Goal: Task Accomplishment & Management: Manage account settings

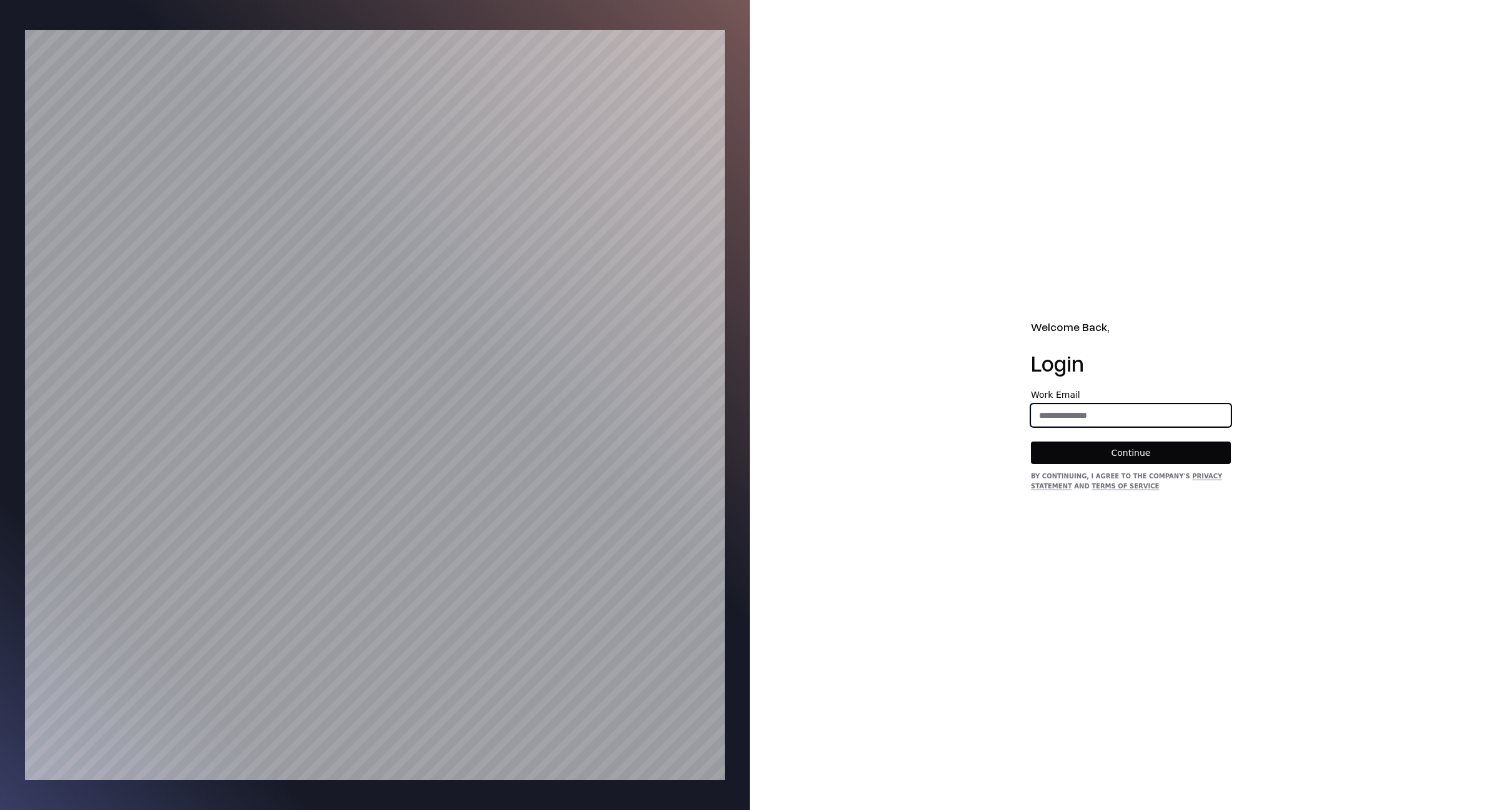
click at [1110, 413] on input "email" at bounding box center [1130, 416] width 198 height 22
type input "**********"
click at [1102, 455] on button "Continue" at bounding box center [1131, 453] width 200 height 22
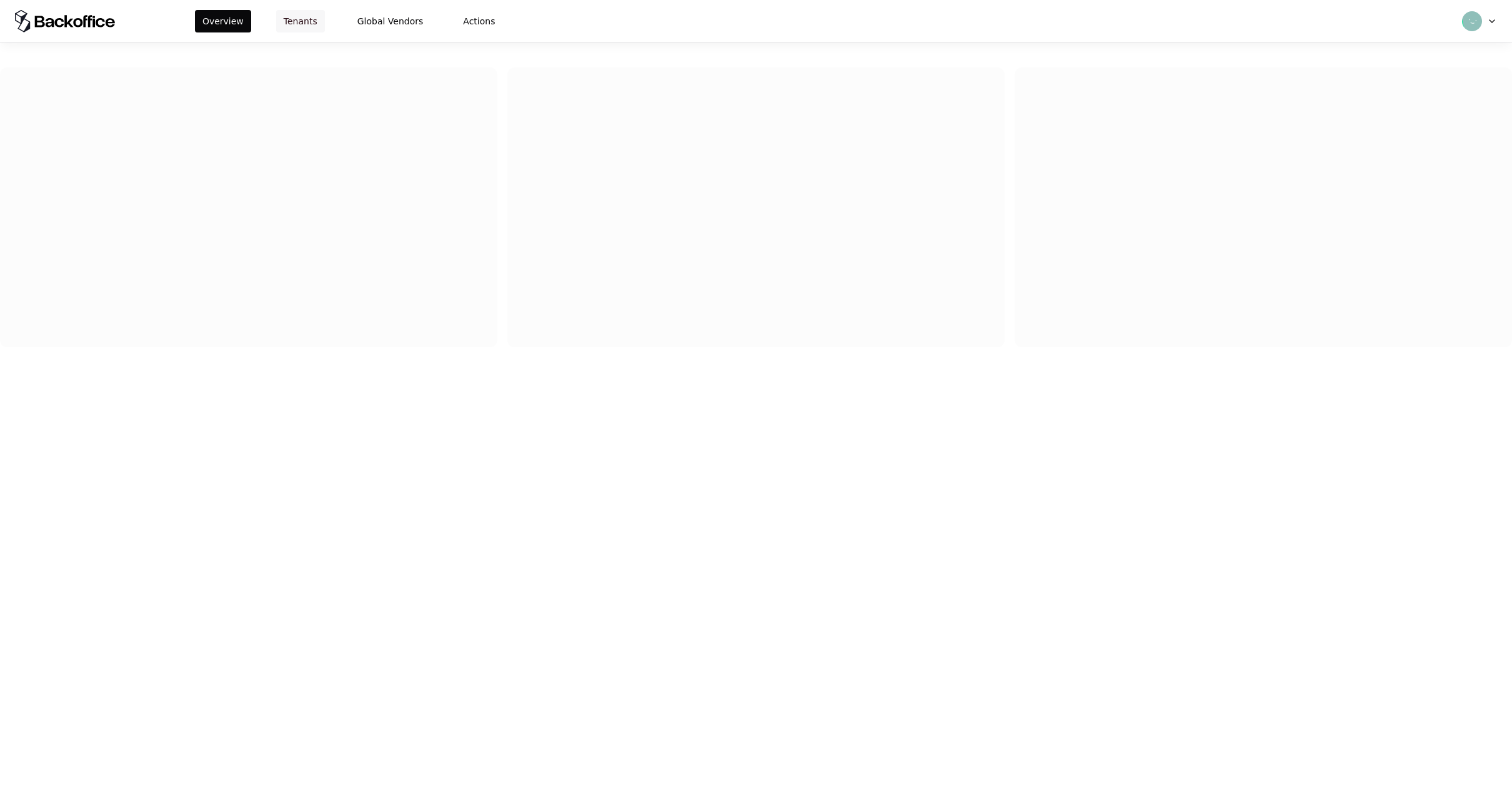
click at [303, 23] on button "Tenants" at bounding box center [300, 21] width 49 height 22
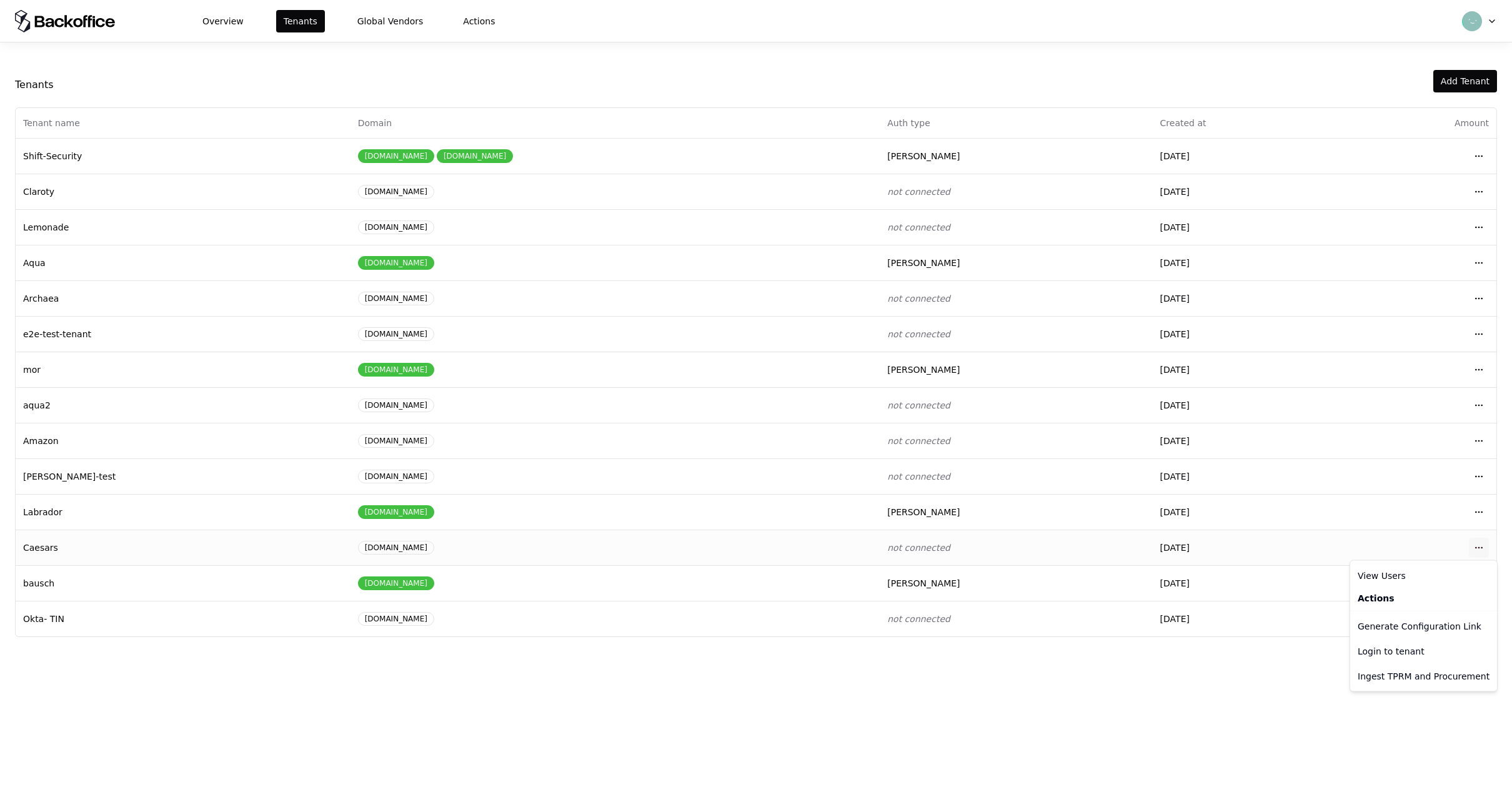
click at [1475, 548] on html "Overview Tenants Global Vendors Actions Tenants Add Tenant Tenant name Domain A…" at bounding box center [756, 405] width 1512 height 810
click at [1374, 655] on div "Login to tenant" at bounding box center [1423, 652] width 141 height 25
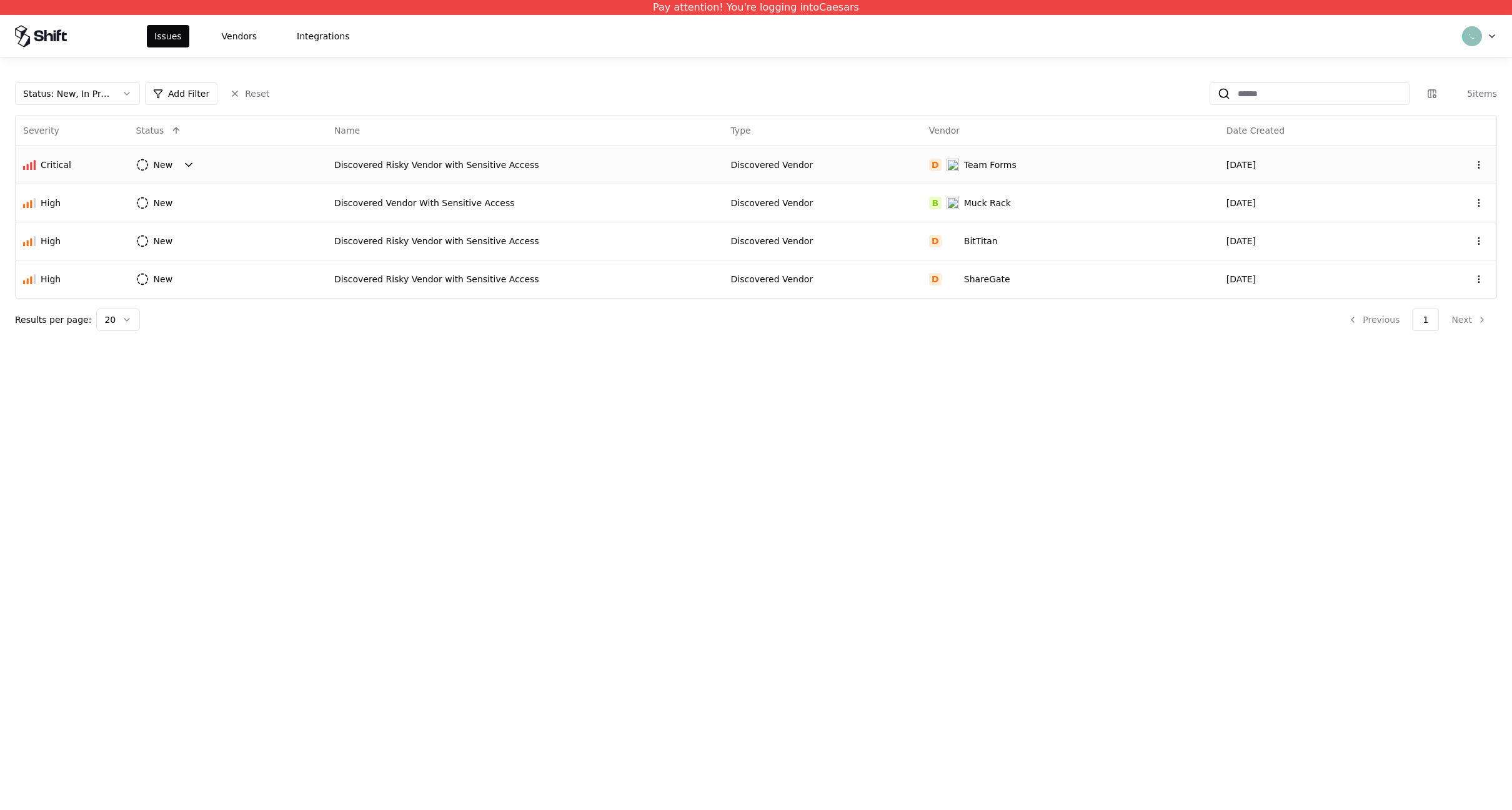
click at [163, 175] on html "Pay attention! You're logging into Caesars Issues Vendors Integrations Status :…" at bounding box center [756, 405] width 1512 height 810
click at [222, 158] on html "Pay attention! You're logging into Caesars Issues Vendors Integrations Status :…" at bounding box center [756, 405] width 1512 height 810
click at [316, 163] on td "New" at bounding box center [228, 164] width 198 height 38
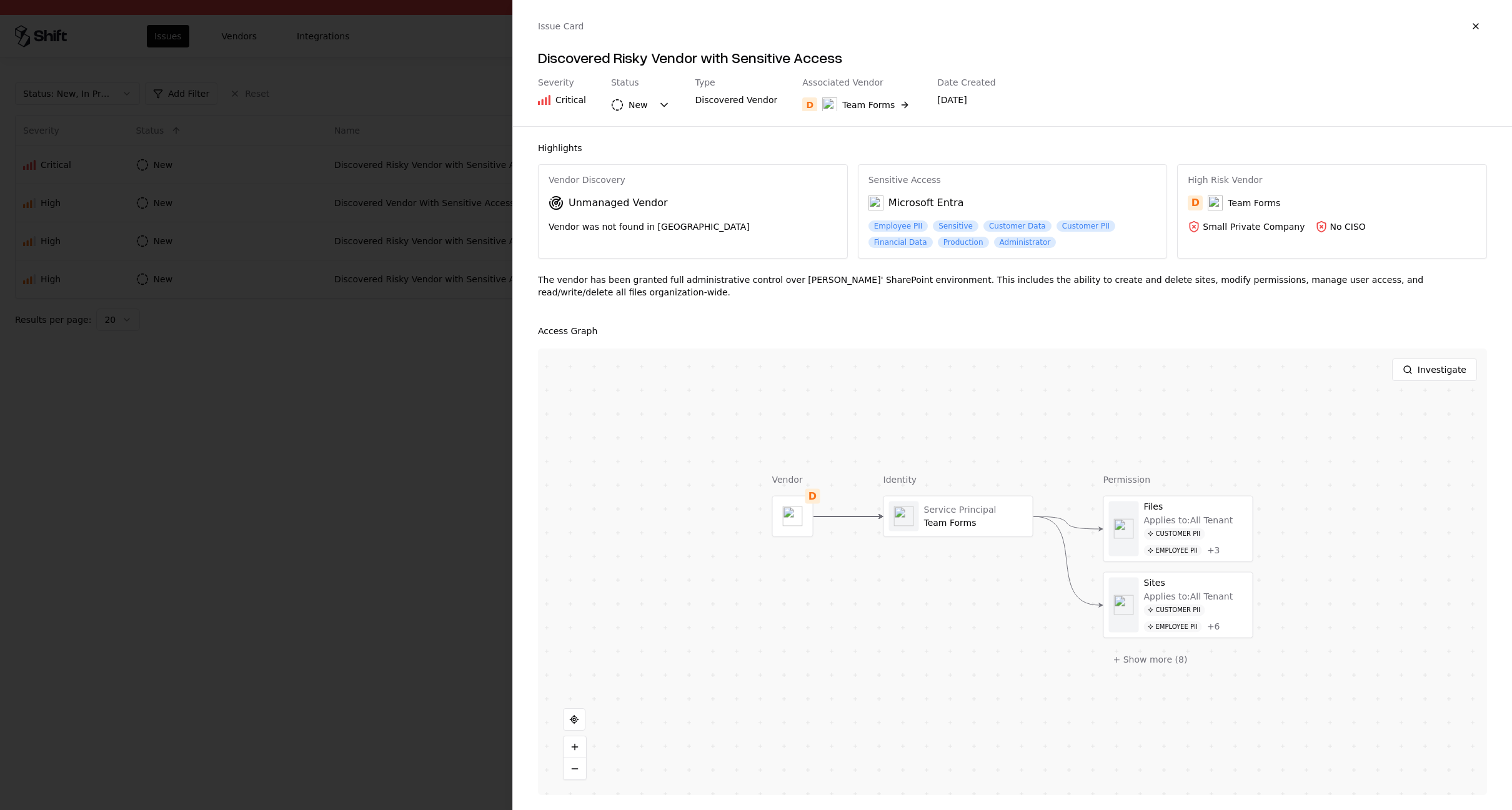
click at [240, 354] on div at bounding box center [756, 405] width 1512 height 810
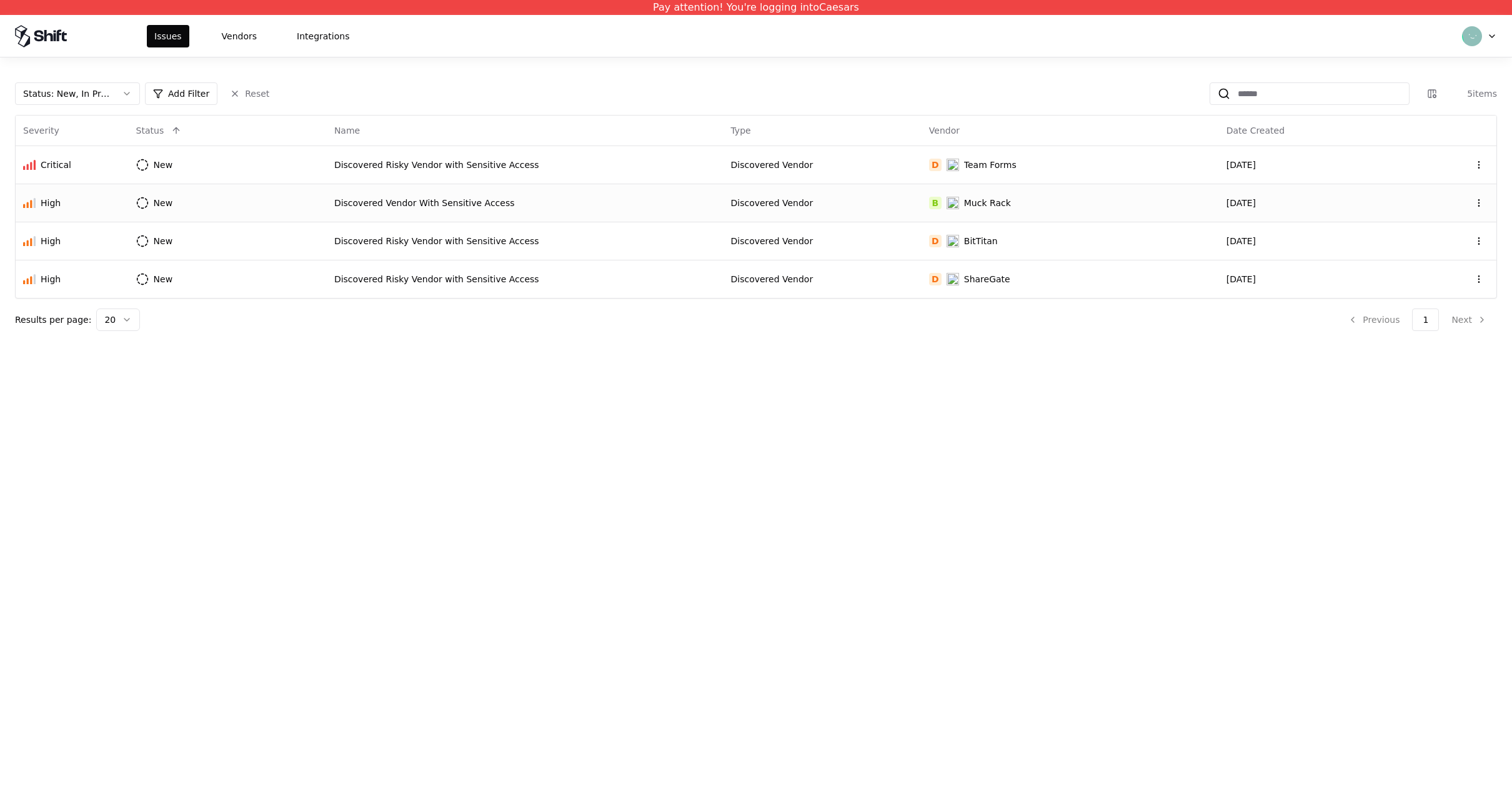
click at [359, 207] on div "Discovered Vendor With Sensitive Access" at bounding box center [525, 203] width 382 height 13
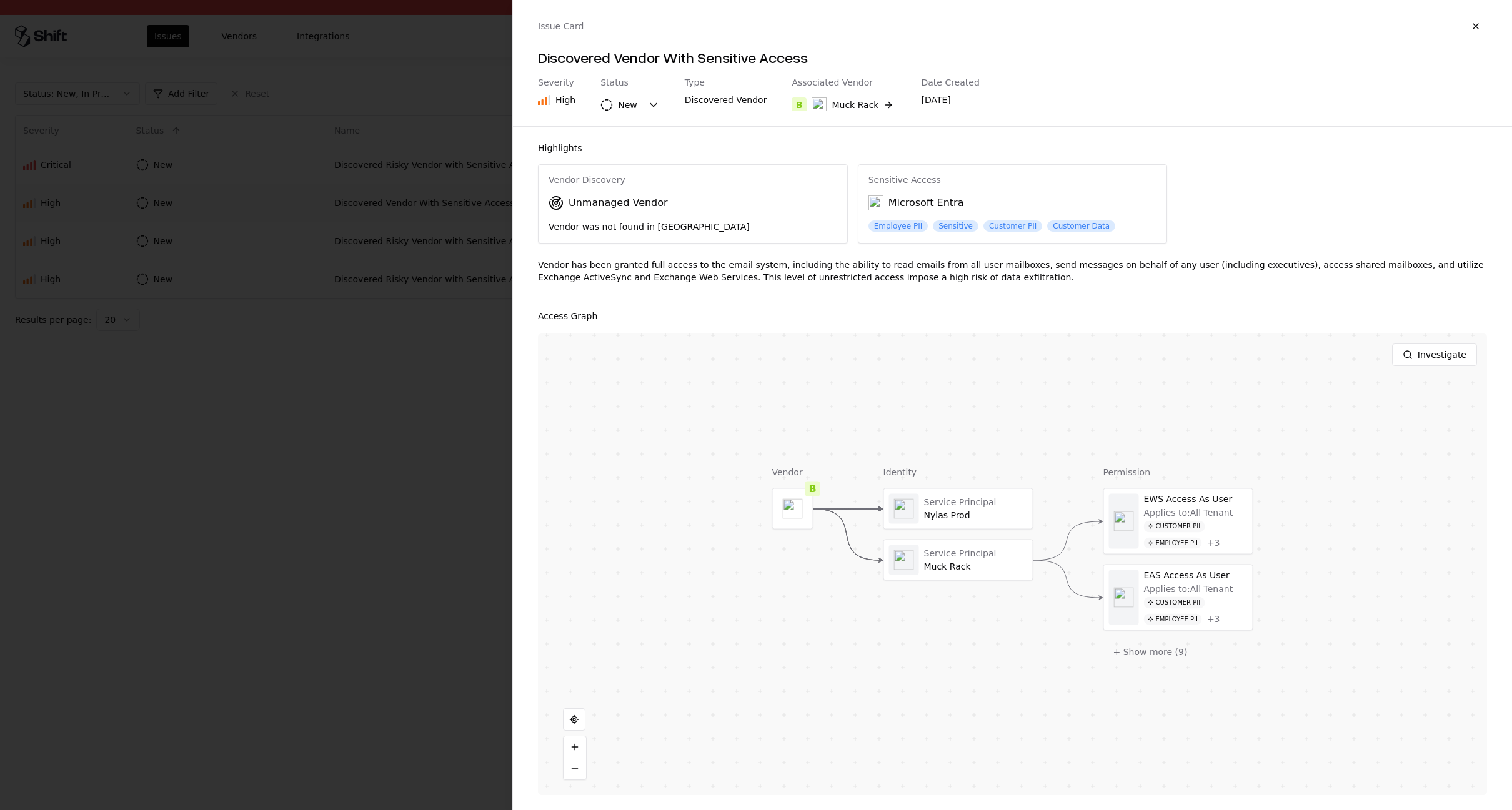
click at [381, 464] on div at bounding box center [756, 405] width 1512 height 810
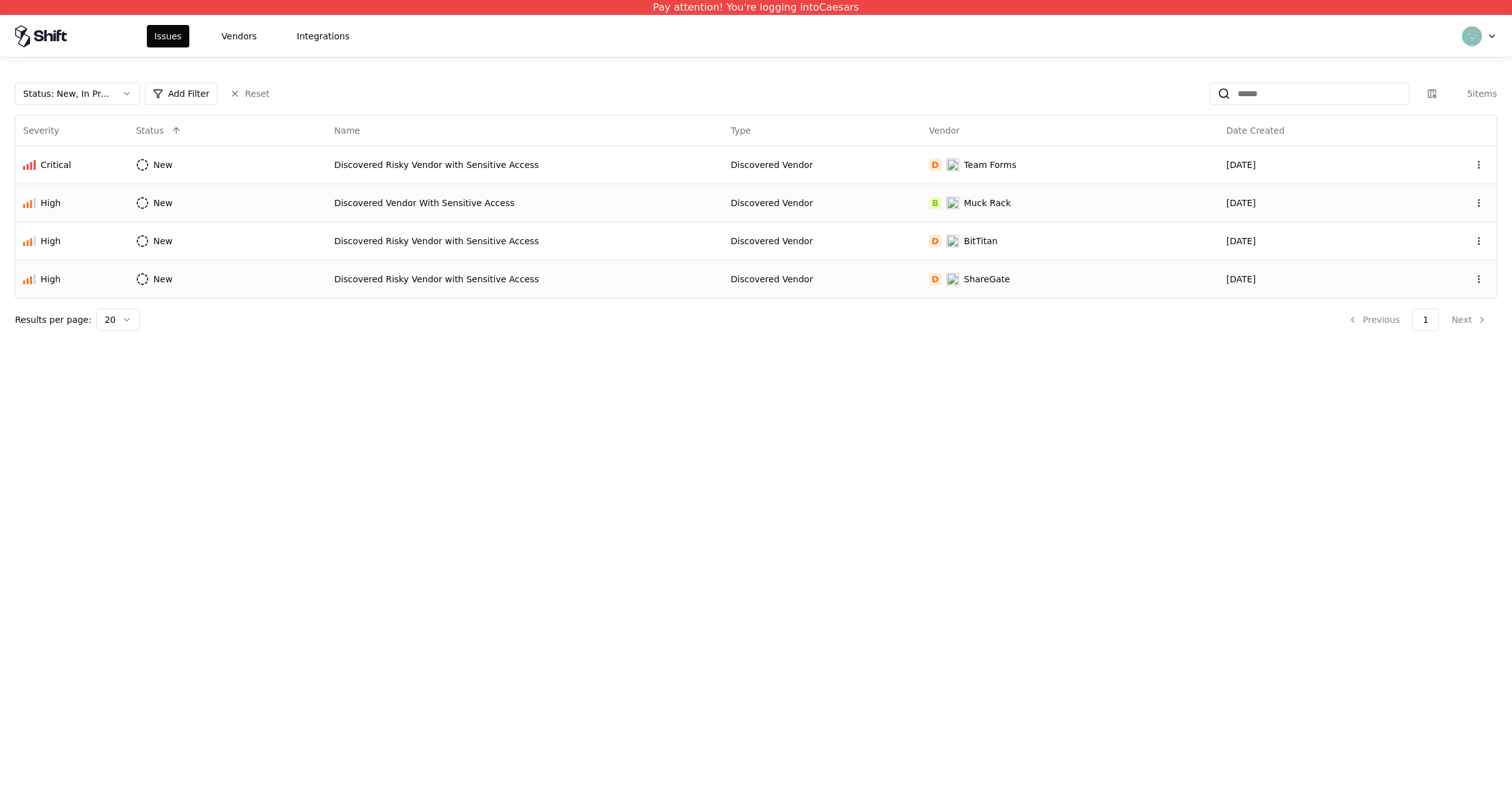
click at [436, 295] on td "Discovered Risky Vendor with Sensitive Access" at bounding box center [526, 279] width 397 height 38
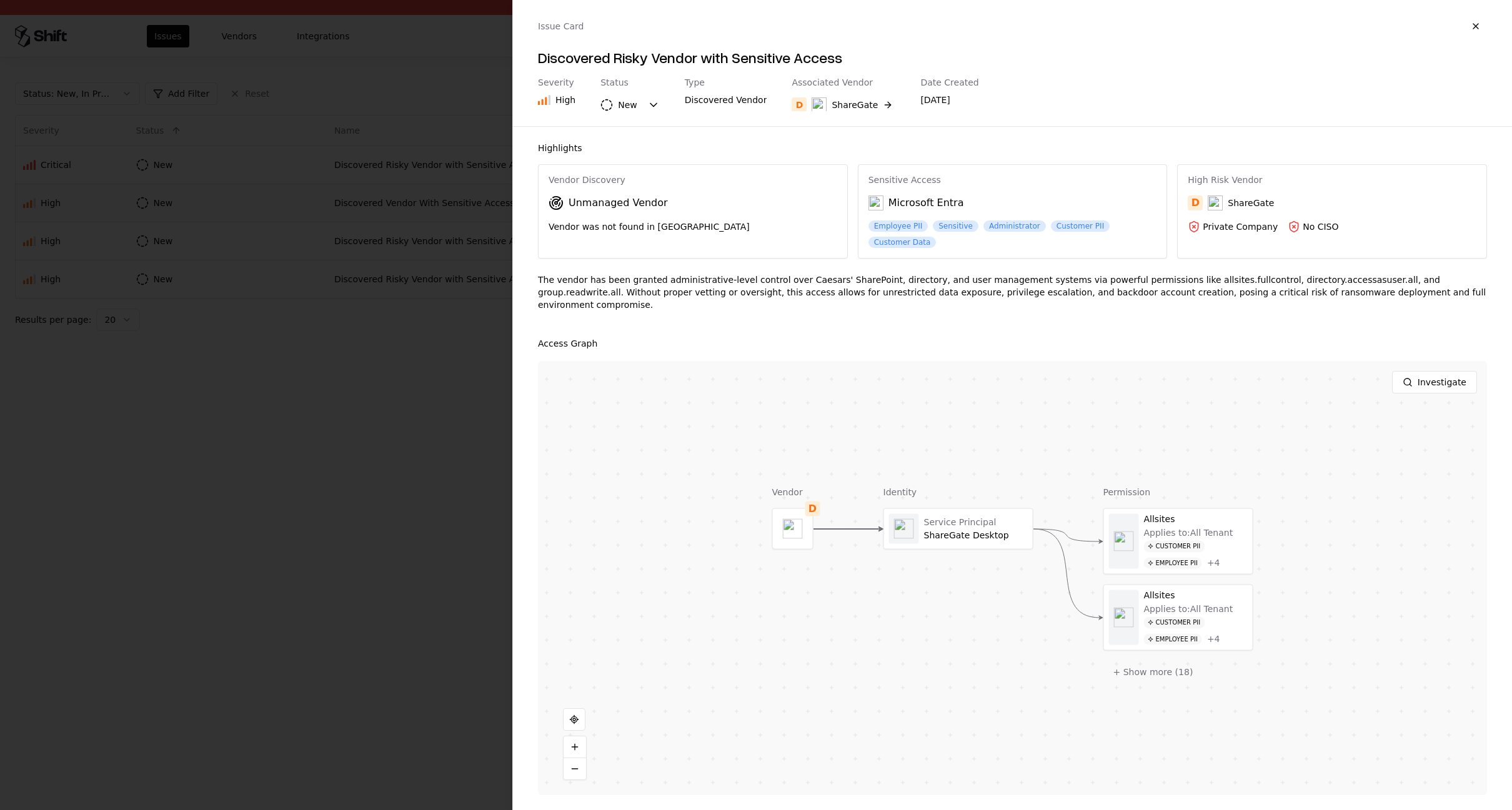
click at [408, 394] on div at bounding box center [756, 405] width 1512 height 810
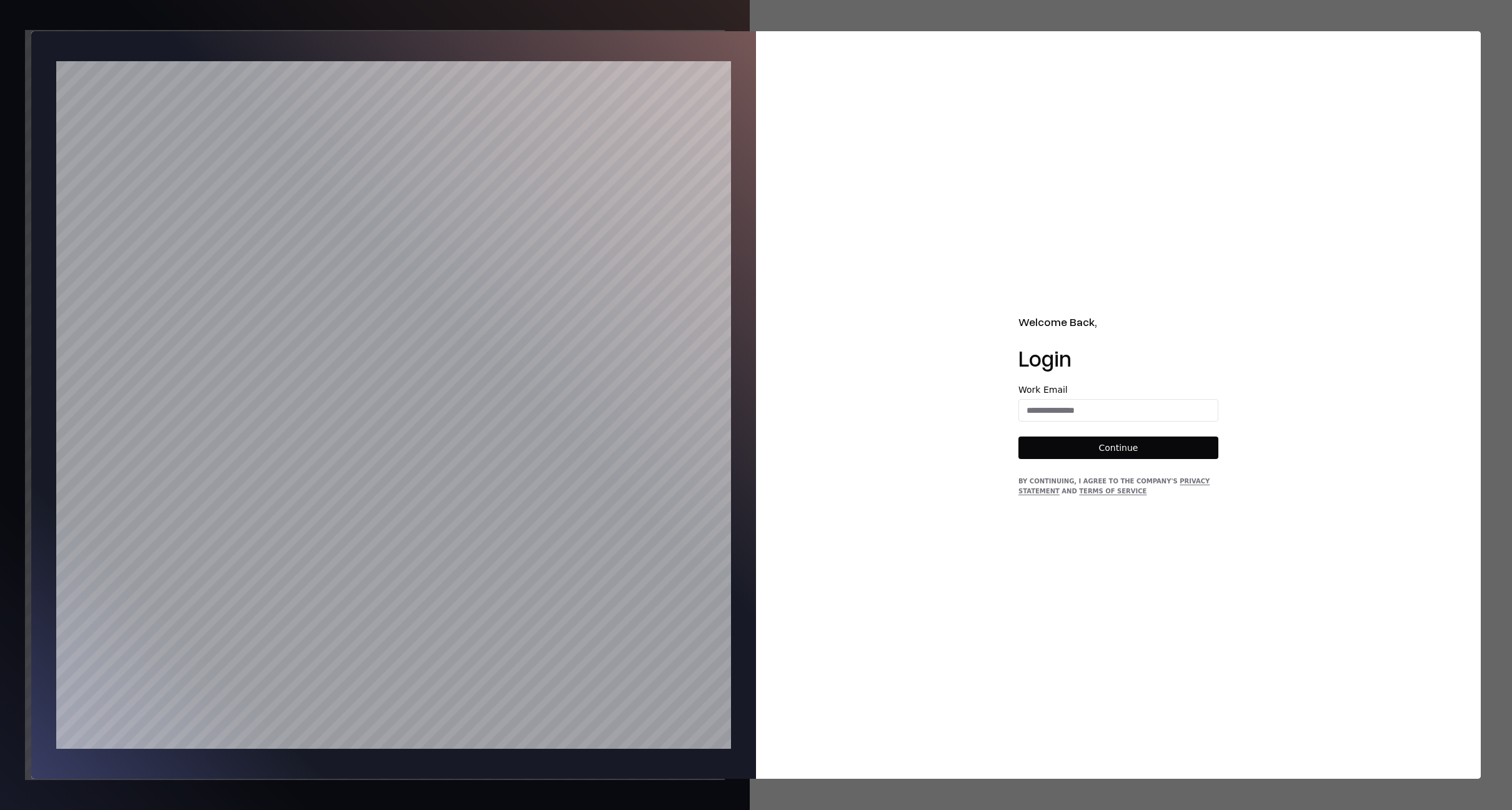
click at [1097, 397] on div "Work Email" at bounding box center [1118, 404] width 200 height 36
click at [1103, 412] on input "email" at bounding box center [1118, 410] width 198 height 22
type input "**********"
click at [1110, 448] on button "Continue" at bounding box center [1118, 448] width 200 height 22
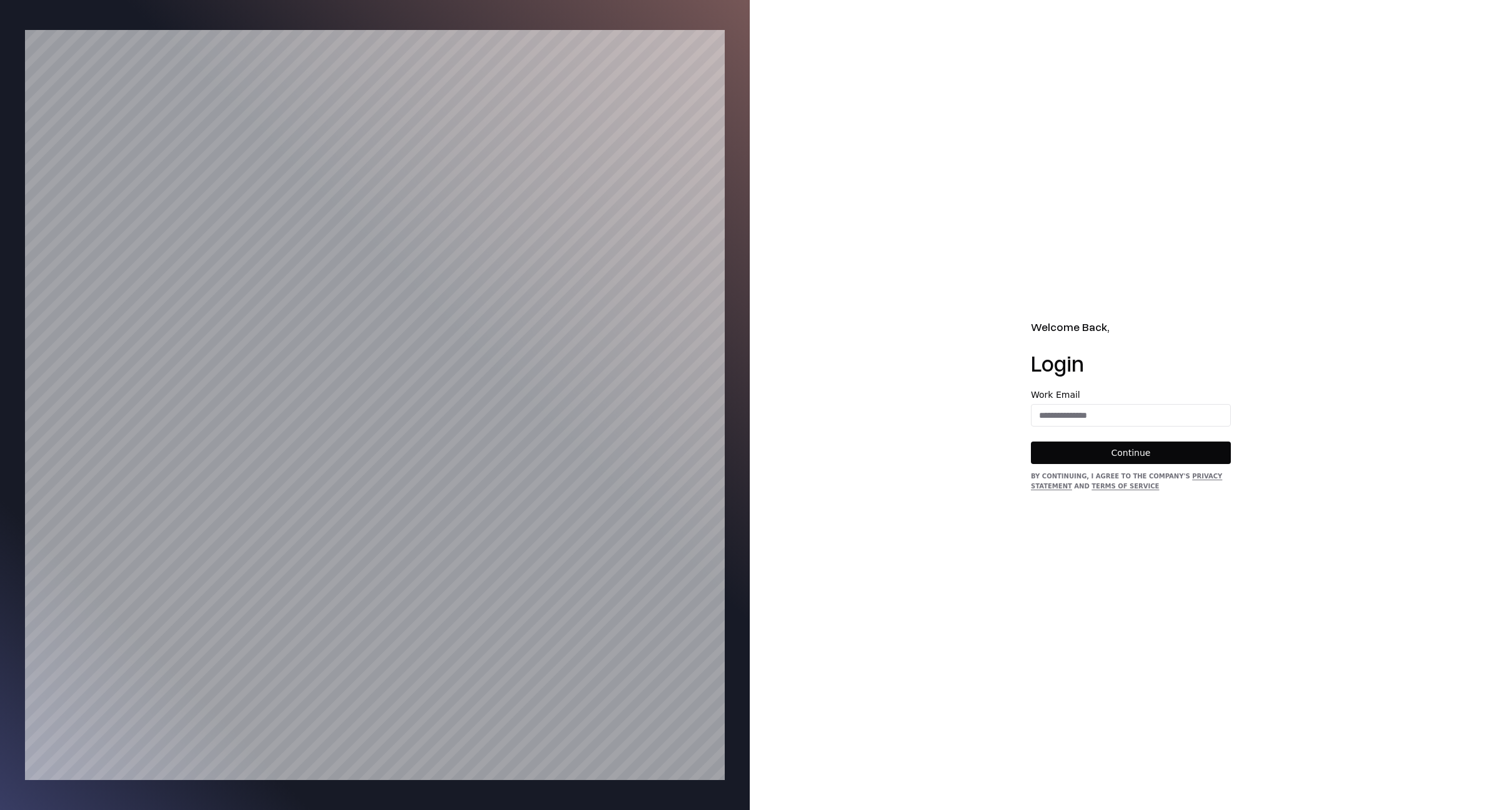
click at [1151, 428] on form "Work Email Continue" at bounding box center [1131, 427] width 200 height 73
click at [1148, 421] on input "email" at bounding box center [1130, 416] width 198 height 22
type input "**********"
click at [1126, 461] on button "Continue" at bounding box center [1131, 453] width 200 height 22
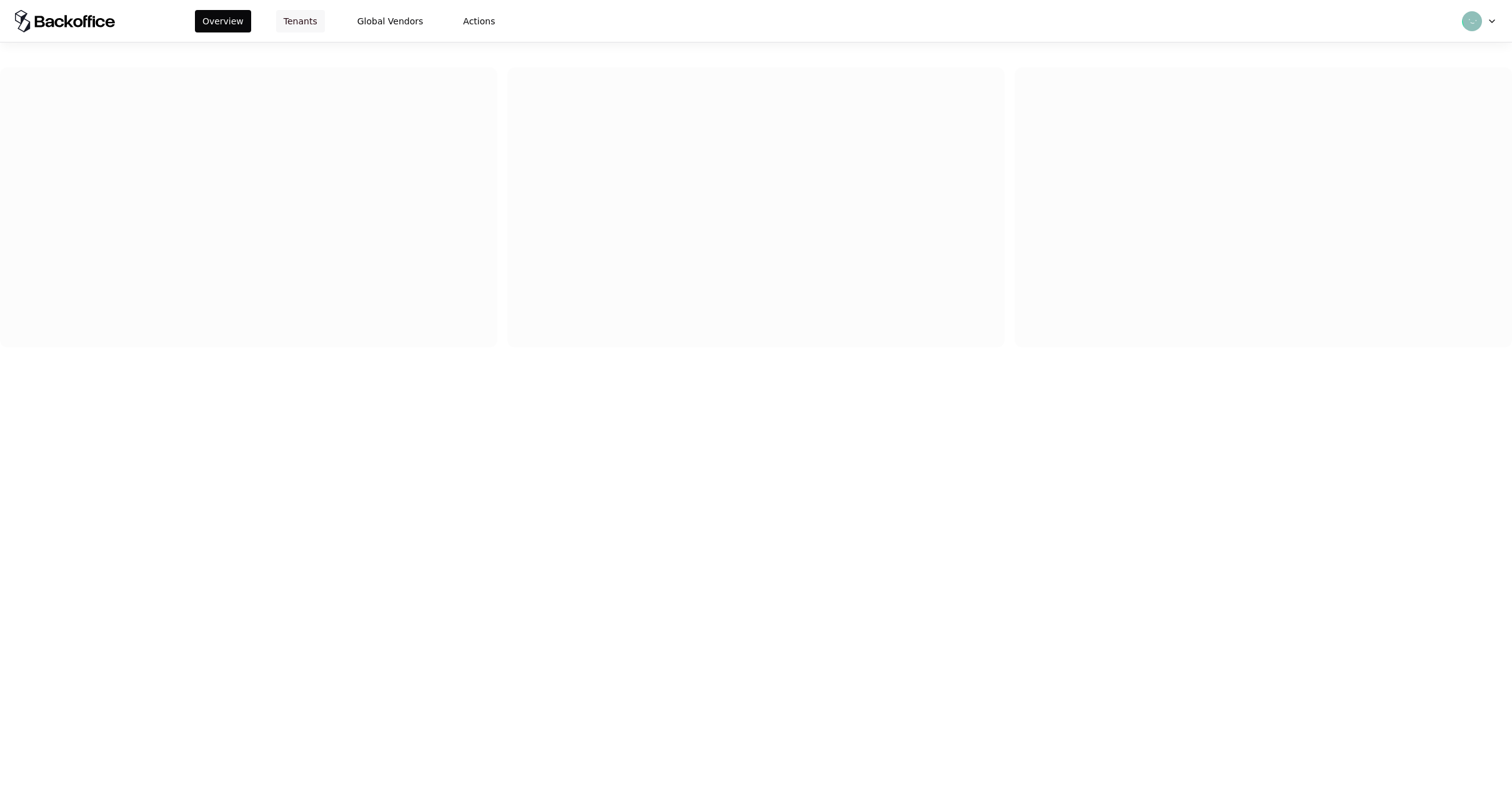
click at [287, 16] on button "Tenants" at bounding box center [300, 21] width 49 height 22
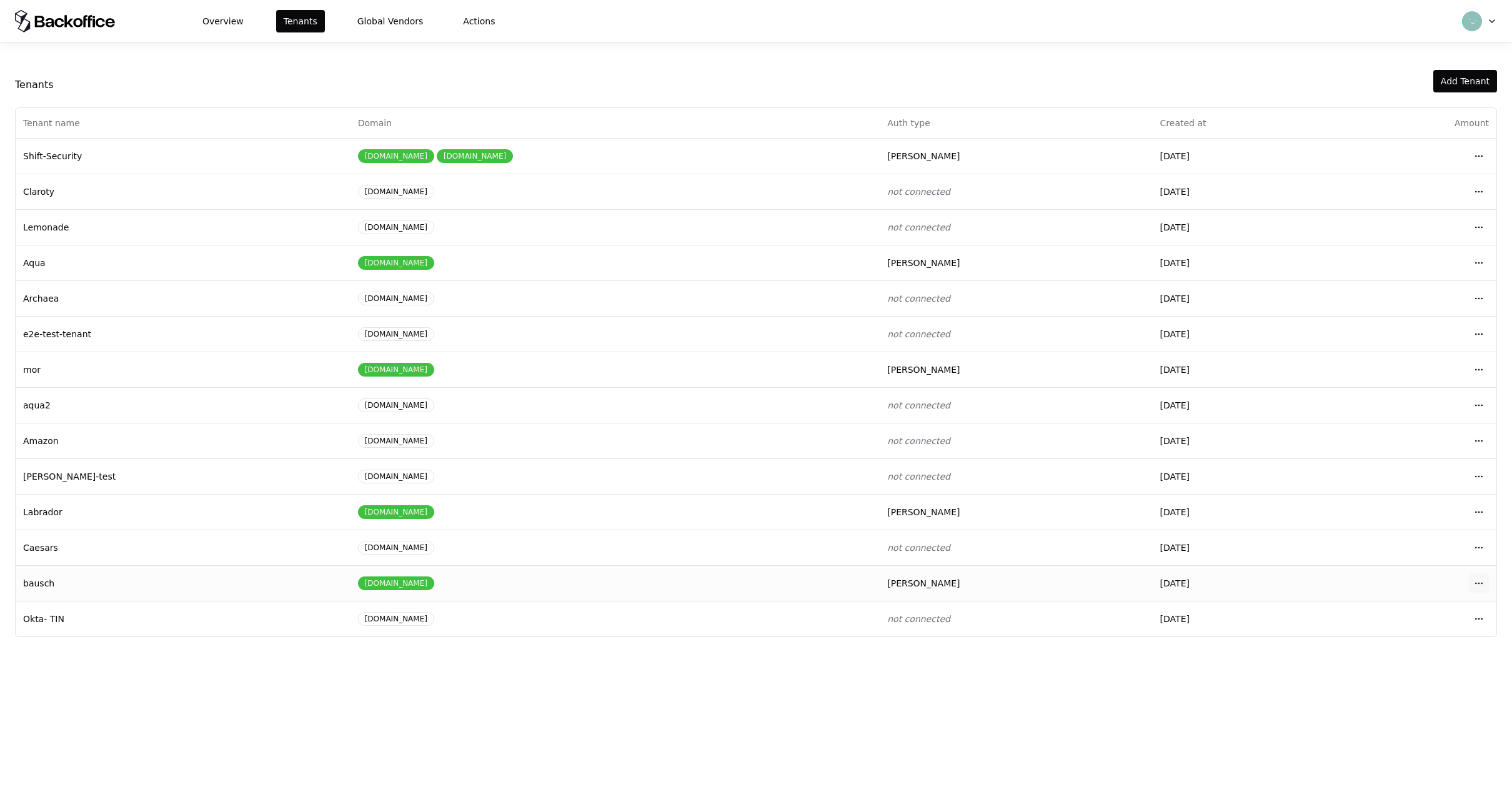
click at [1480, 585] on html "Overview Tenants Global Vendors Actions Tenants Add Tenant Tenant name Domain A…" at bounding box center [756, 405] width 1512 height 810
click at [1378, 689] on div "Login to tenant" at bounding box center [1423, 688] width 141 height 25
click at [1471, 263] on html "Overview Tenants Global Vendors Actions Tenants Add Tenant Tenant name Domain A…" at bounding box center [756, 405] width 1512 height 810
click at [1415, 371] on div "Login to tenant" at bounding box center [1423, 367] width 141 height 25
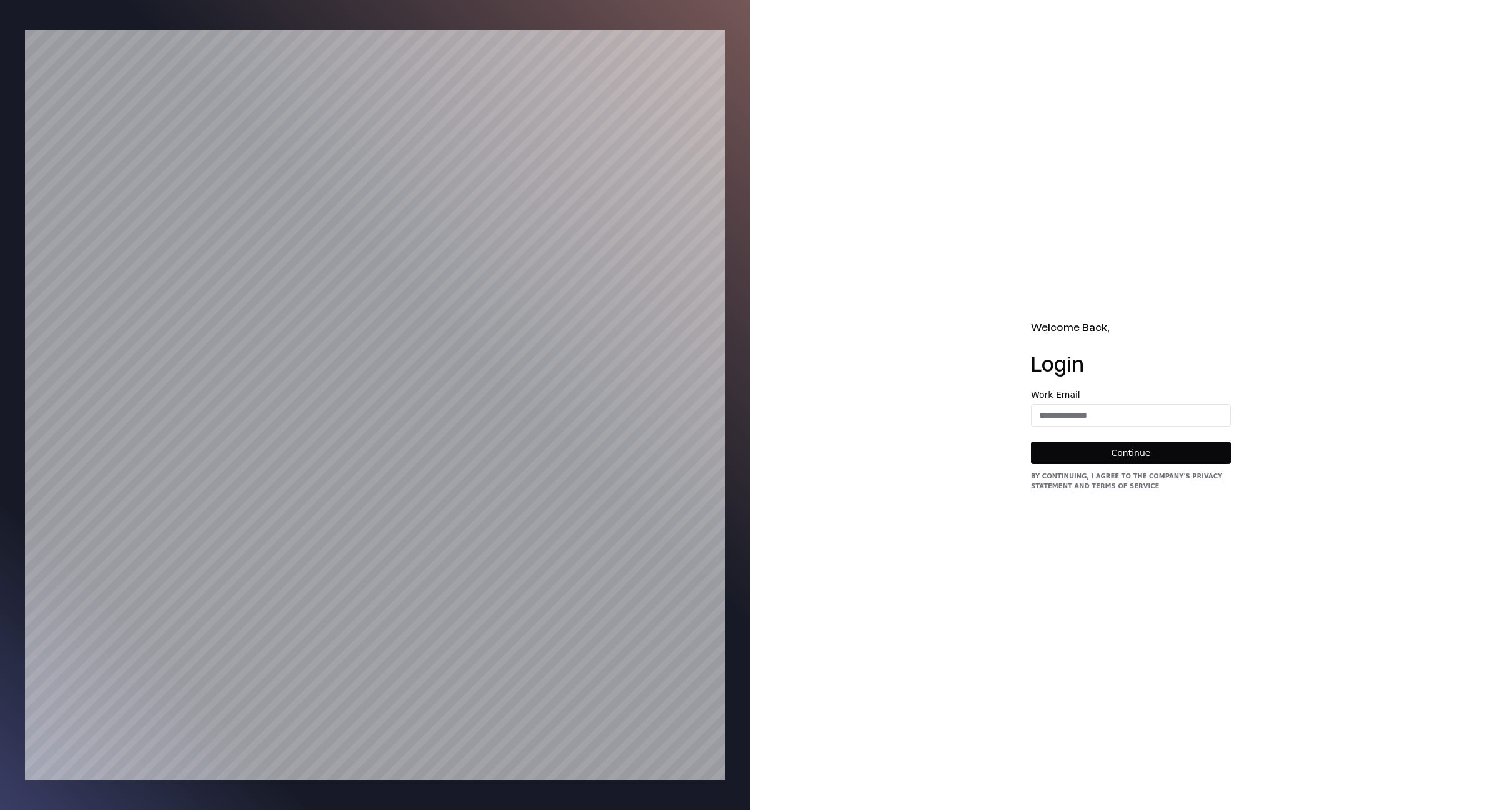
click at [1157, 398] on label "Work Email" at bounding box center [1131, 394] width 200 height 9
click at [1159, 415] on input "email" at bounding box center [1130, 416] width 198 height 22
type input "**********"
click at [1132, 454] on button "Continue" at bounding box center [1131, 453] width 200 height 22
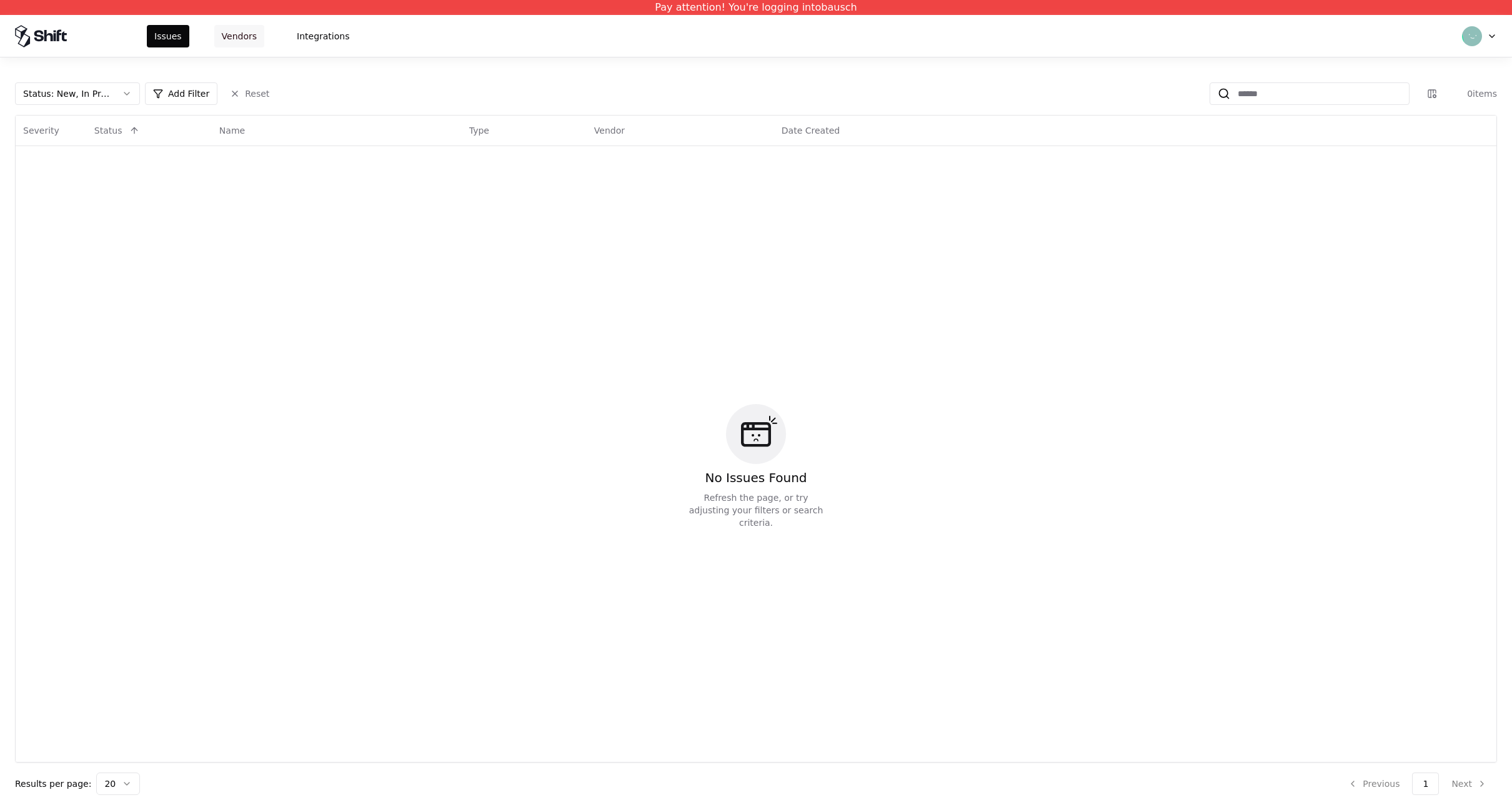
click at [237, 41] on button "Vendors" at bounding box center [239, 36] width 50 height 22
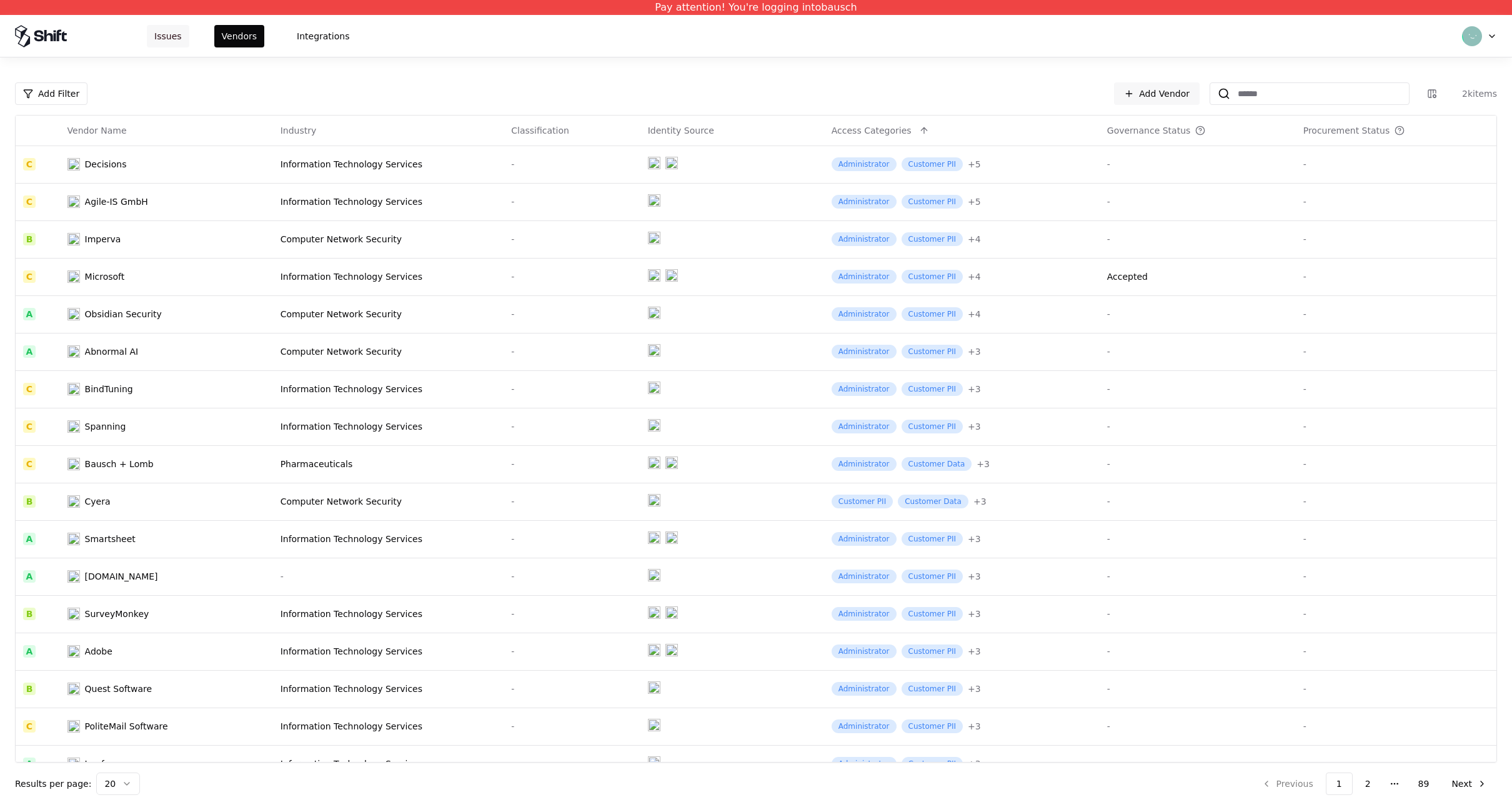
click at [169, 39] on button "Issues" at bounding box center [168, 36] width 43 height 22
click at [1491, 29] on html "Pay attention! You're logging into bausch Issues Vendors Integrations Add Filte…" at bounding box center [756, 405] width 1512 height 810
click at [1448, 64] on span "dana@shift.security" at bounding box center [1439, 66] width 104 height 10
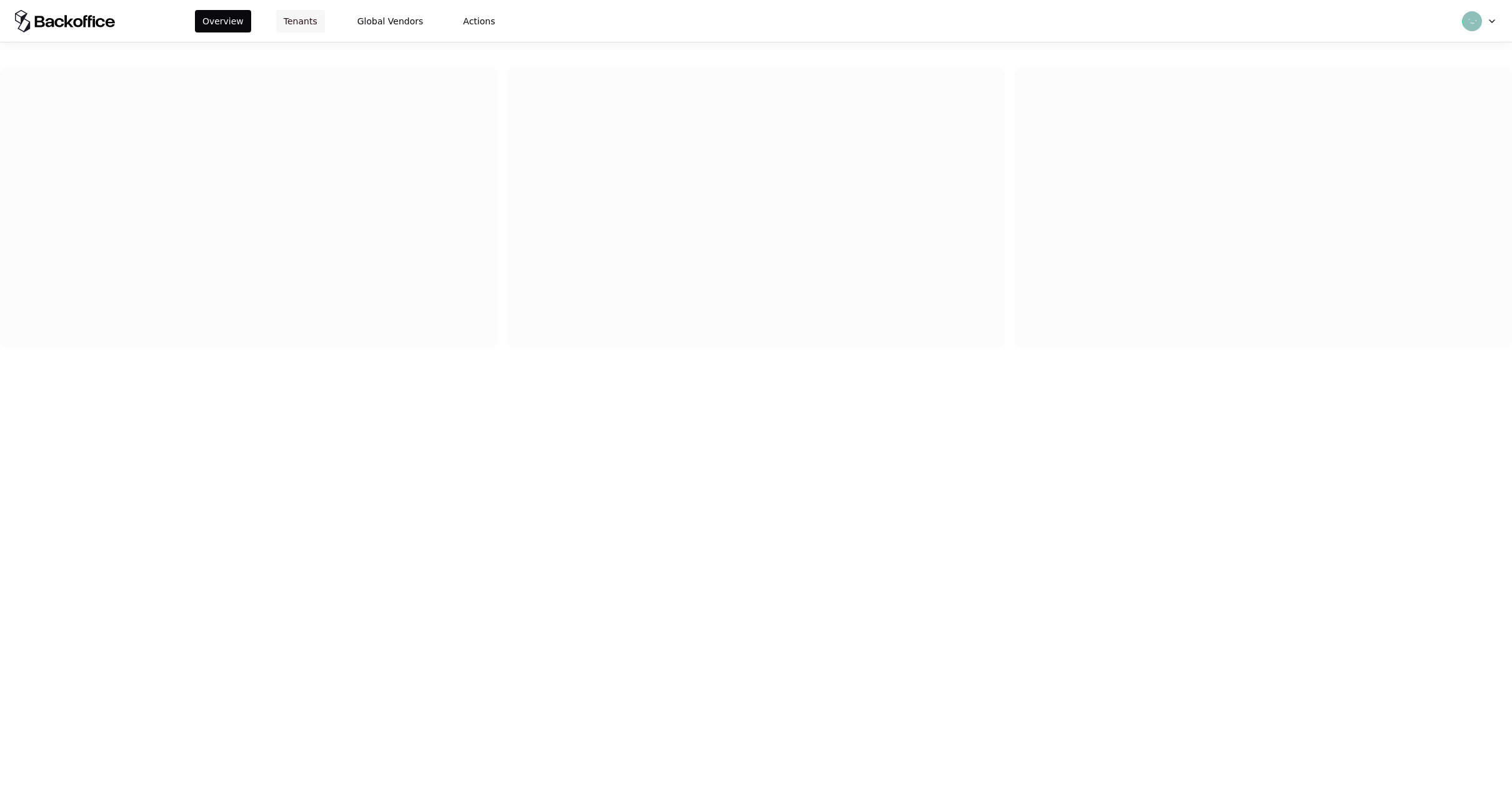
click at [291, 22] on button "Tenants" at bounding box center [300, 21] width 49 height 22
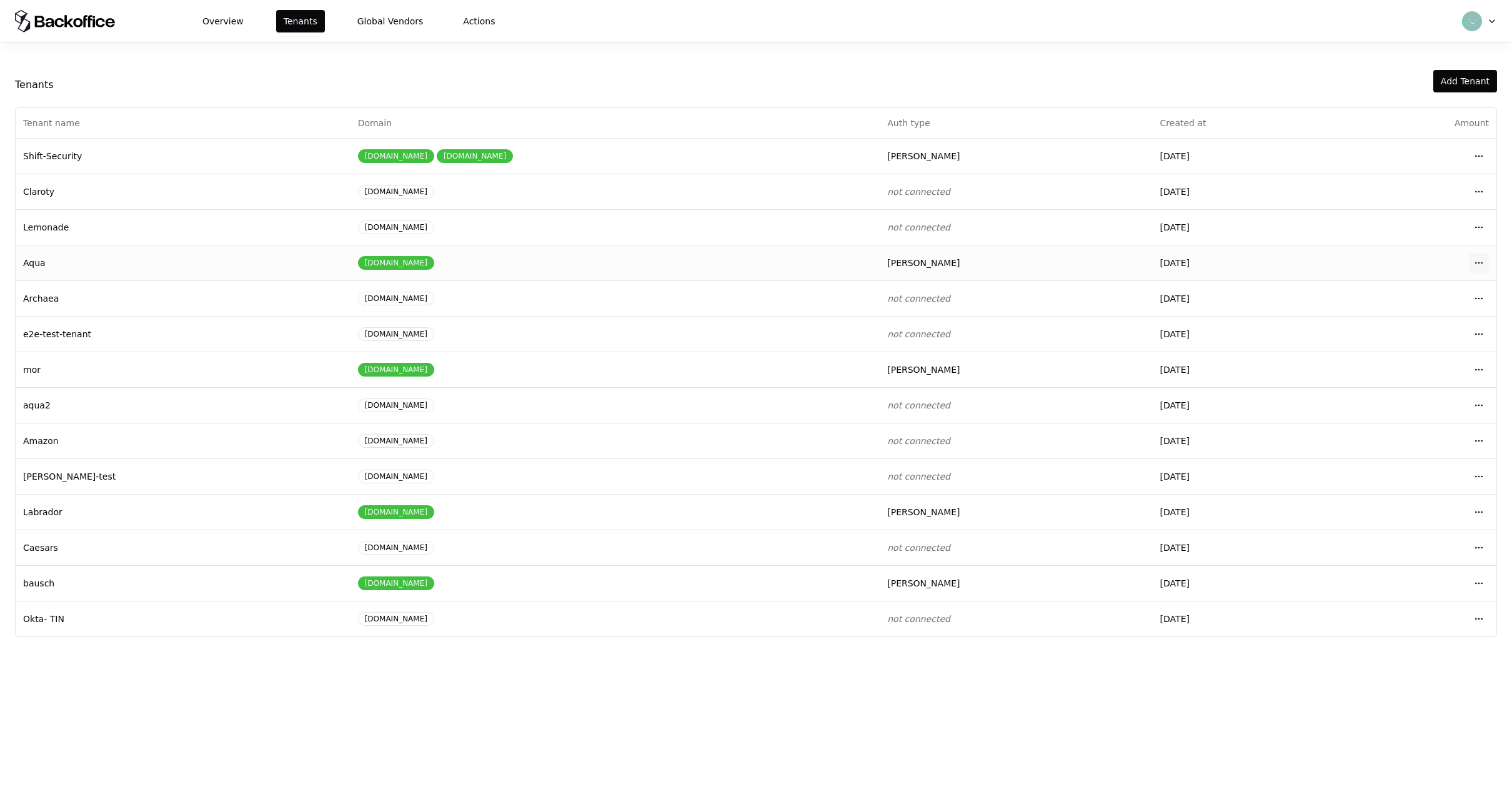
click at [1485, 269] on html "Overview Tenants Global Vendors Actions Tenants Add Tenant Tenant name Domain A…" at bounding box center [756, 405] width 1512 height 810
click at [1418, 367] on div "Login to tenant" at bounding box center [1423, 367] width 141 height 25
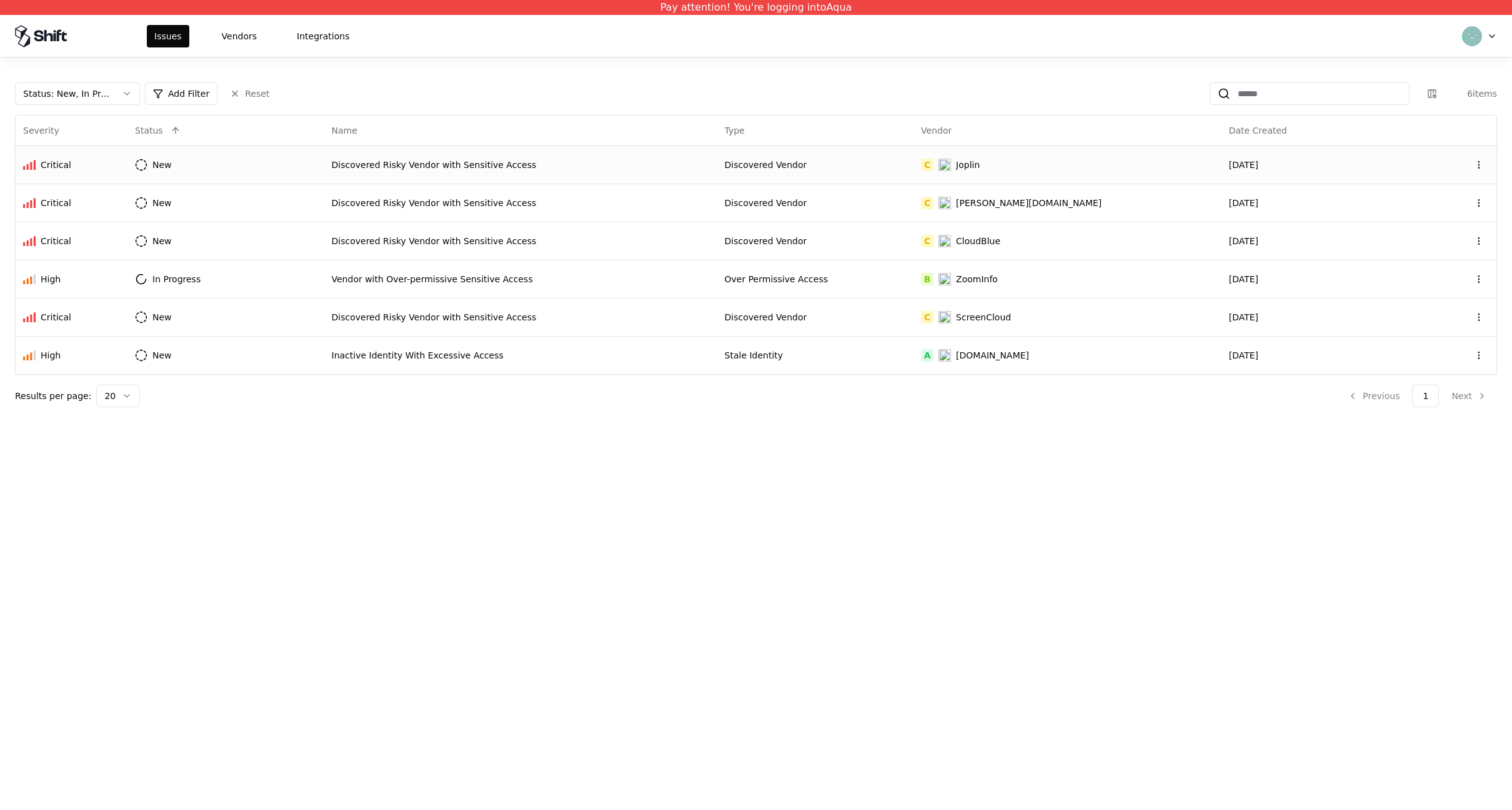
click at [508, 166] on div "Discovered Risky Vendor with Sensitive Access" at bounding box center [521, 165] width 378 height 13
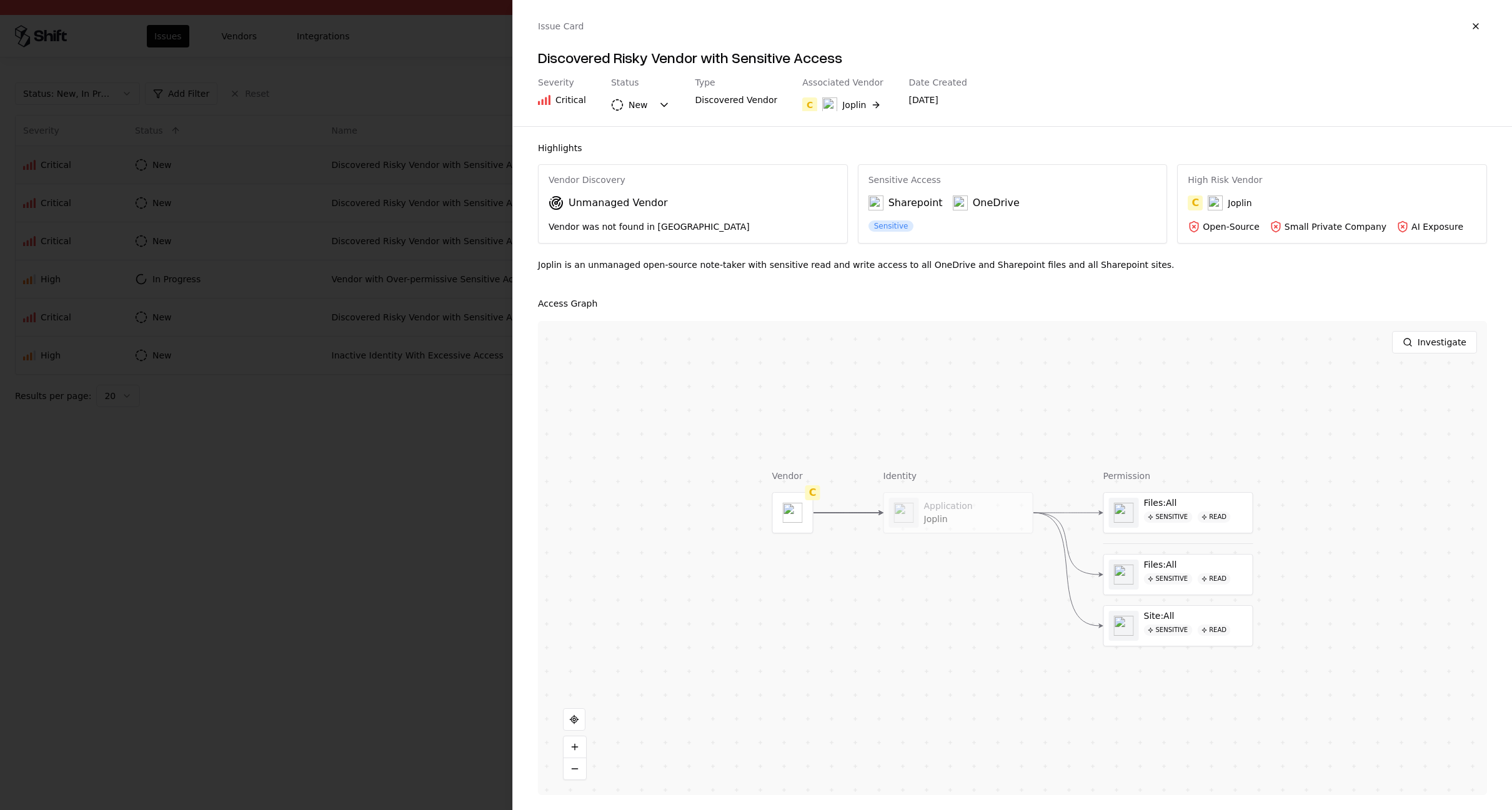
click at [437, 524] on div at bounding box center [756, 405] width 1512 height 810
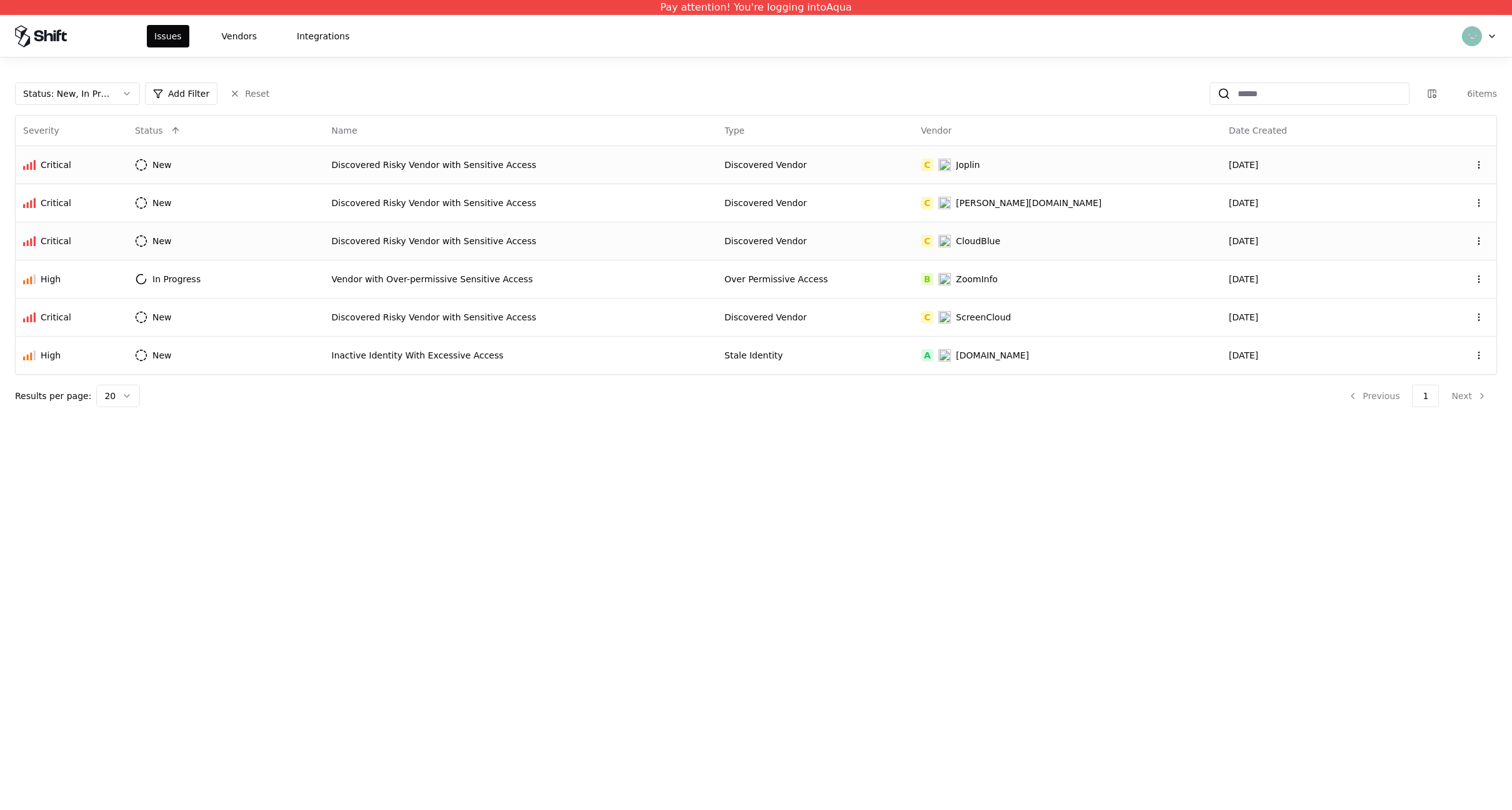
click at [370, 236] on div "Discovered Risky Vendor with Sensitive Access" at bounding box center [521, 241] width 378 height 13
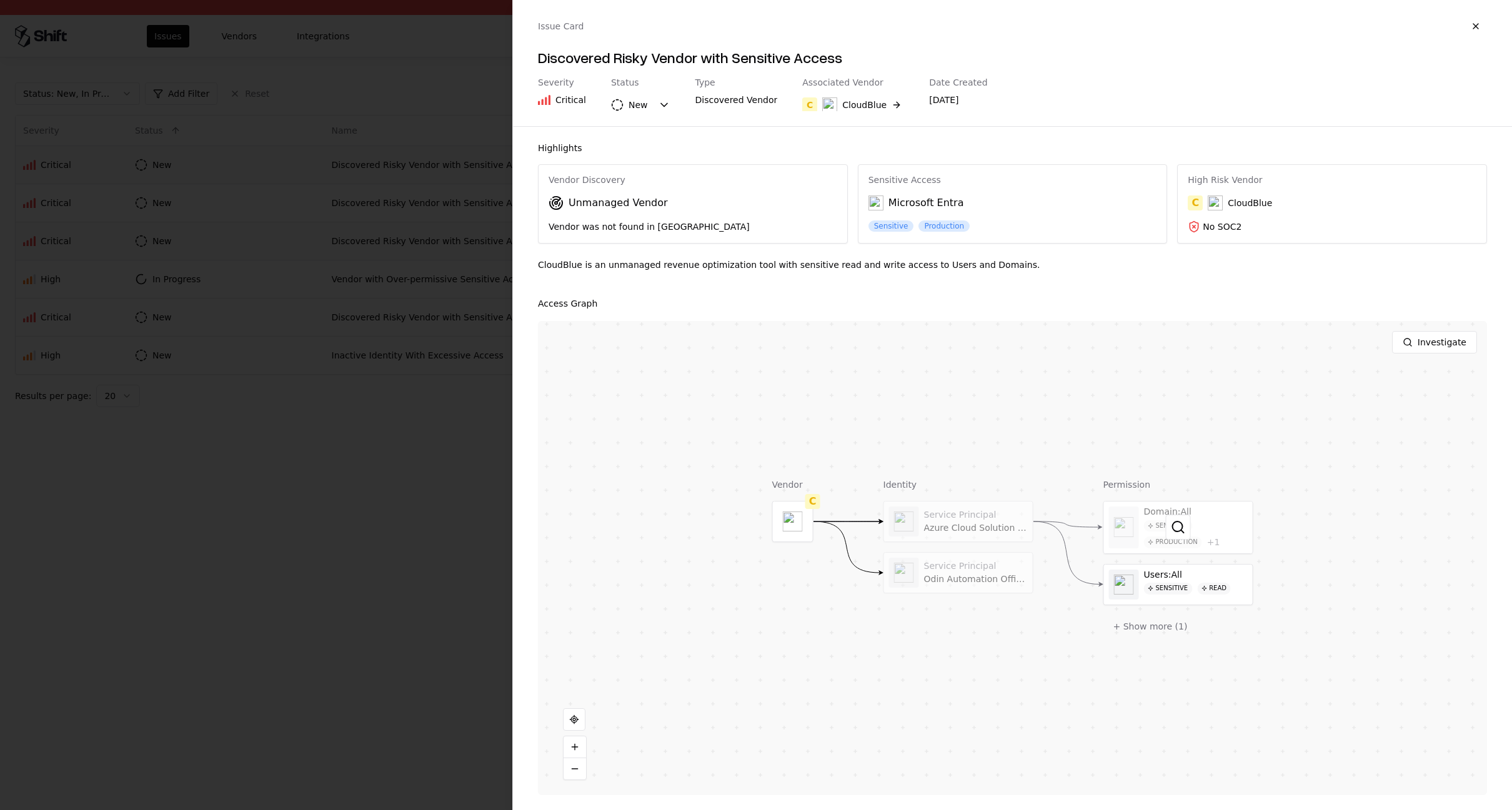
click at [1213, 528] on div at bounding box center [1178, 528] width 149 height 52
click at [1191, 600] on div at bounding box center [1178, 585] width 149 height 40
